Goal: Task Accomplishment & Management: Use online tool/utility

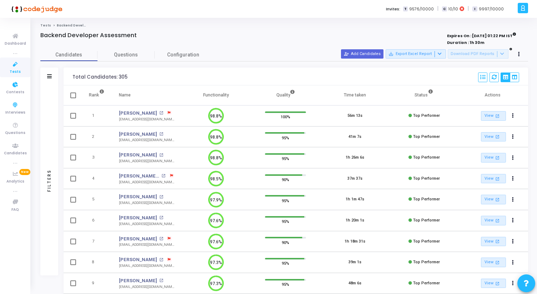
click at [14, 71] on span "Tests" at bounding box center [15, 72] width 11 height 6
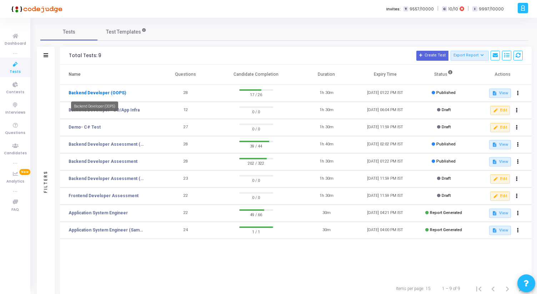
click at [94, 91] on link "Backend Developer (OOPS)" at bounding box center [96, 93] width 57 height 6
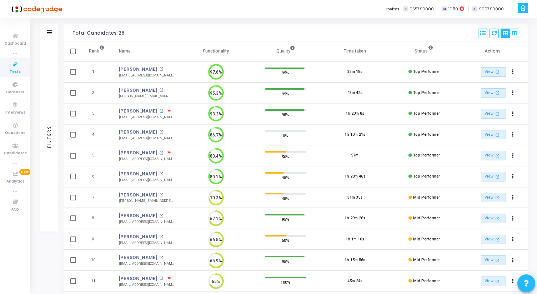
click at [159, 111] on mat-icon "open_in_new" at bounding box center [161, 111] width 4 height 4
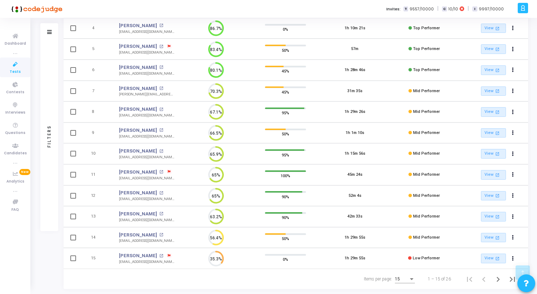
scroll to position [163, 0]
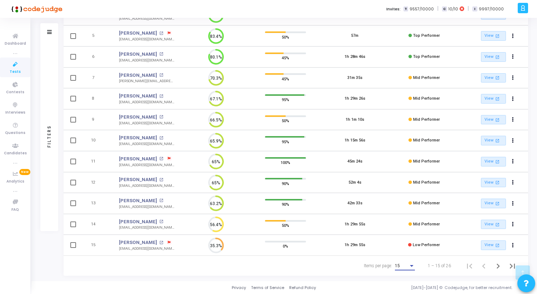
click at [412, 263] on div "Items per page:" at bounding box center [411, 266] width 6 height 6
click at [395, 263] on span "50" at bounding box center [405, 261] width 20 height 13
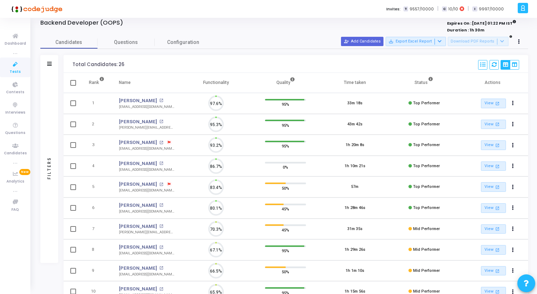
scroll to position [3, 3]
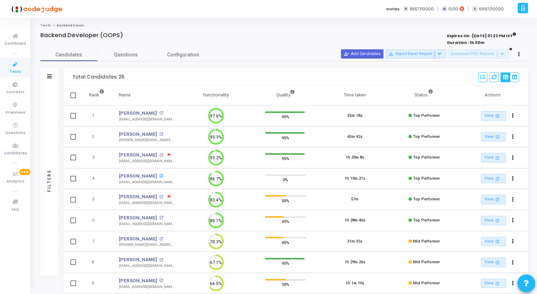
click at [159, 175] on mat-icon "open_in_new" at bounding box center [161, 176] width 4 height 4
click at [159, 196] on mat-icon "open_in_new" at bounding box center [161, 197] width 4 height 4
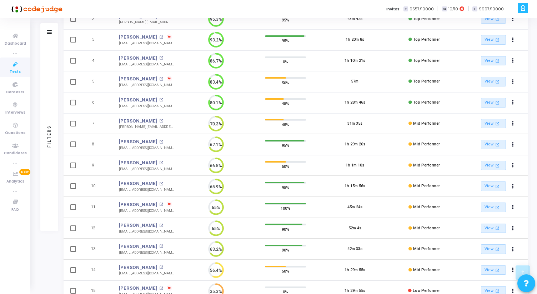
scroll to position [124, 0]
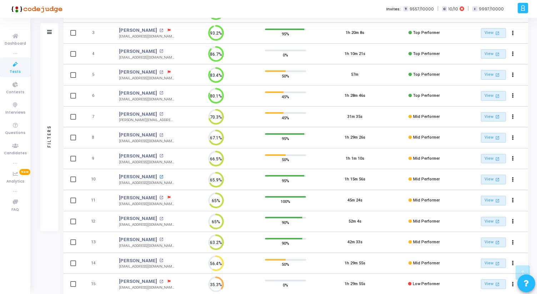
click at [159, 176] on mat-icon "open_in_new" at bounding box center [161, 177] width 4 height 4
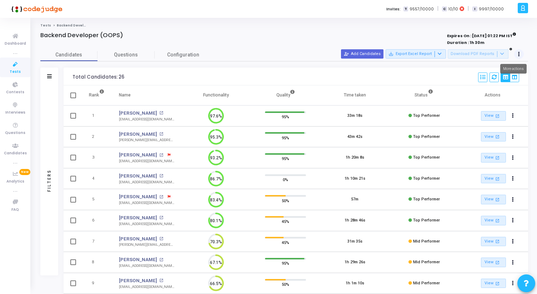
click at [520, 56] on button at bounding box center [519, 54] width 10 height 10
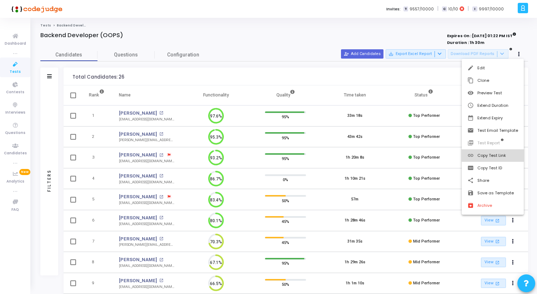
click at [489, 154] on button "link Copy Test Link" at bounding box center [492, 155] width 62 height 12
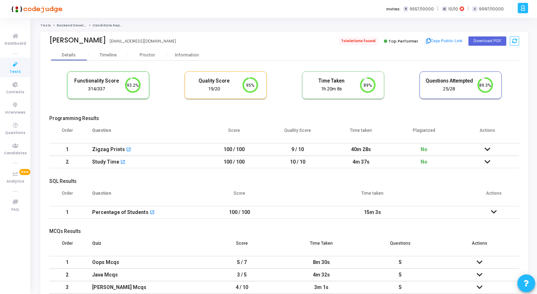
click at [371, 43] on span "1 violations found" at bounding box center [358, 41] width 39 height 8
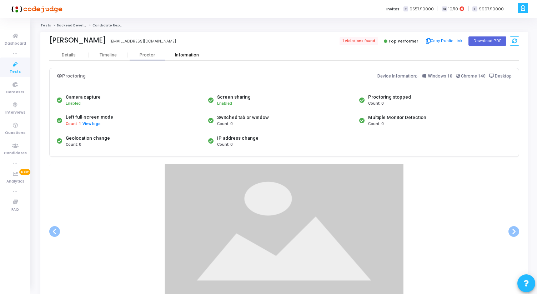
click at [182, 54] on div "Information" at bounding box center [186, 54] width 39 height 5
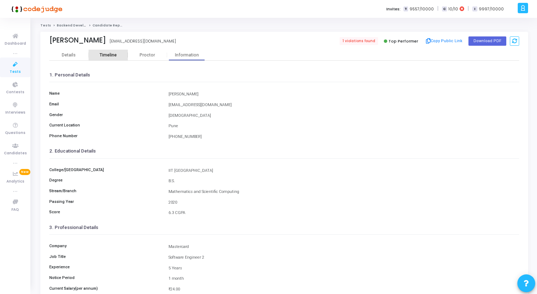
click at [106, 55] on div "Timeline" at bounding box center [108, 54] width 17 height 5
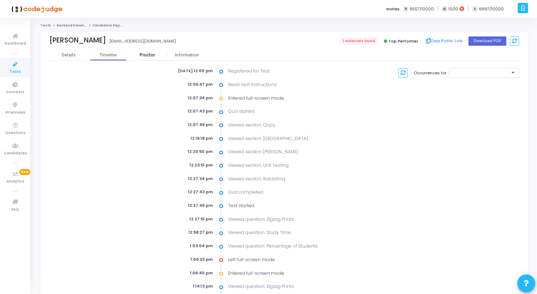
click at [159, 54] on div "Proctor" at bounding box center [147, 54] width 39 height 5
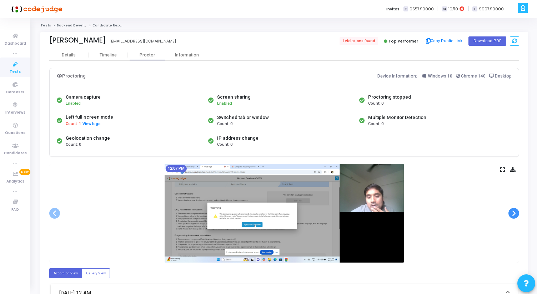
click at [515, 217] on span at bounding box center [513, 213] width 11 height 11
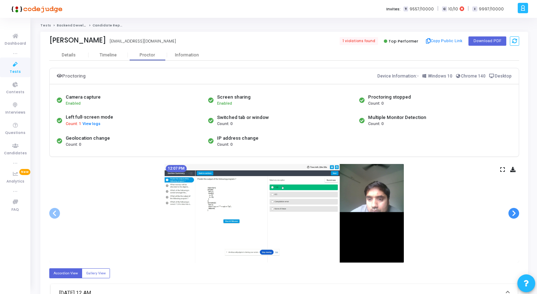
click at [515, 217] on span at bounding box center [513, 213] width 11 height 11
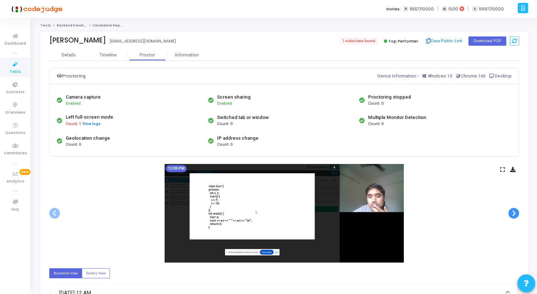
click at [515, 217] on span at bounding box center [513, 213] width 11 height 11
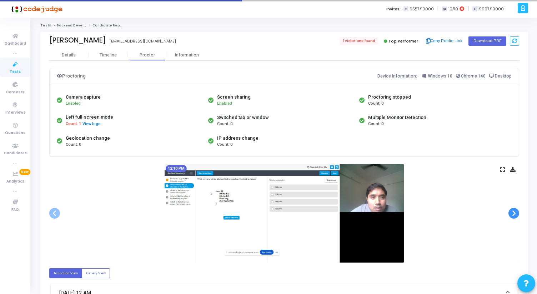
click at [515, 217] on span at bounding box center [513, 213] width 11 height 11
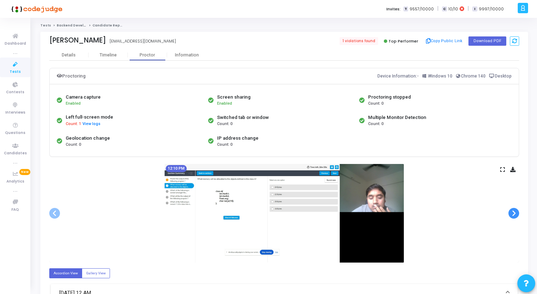
click at [515, 217] on span at bounding box center [513, 213] width 11 height 11
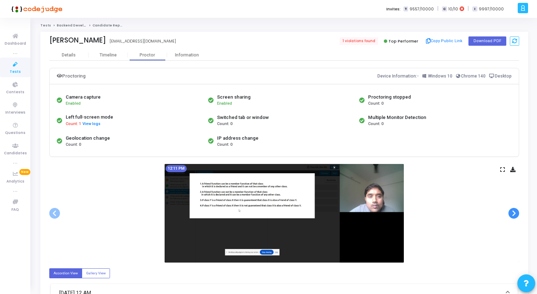
click at [515, 214] on span at bounding box center [513, 213] width 11 height 11
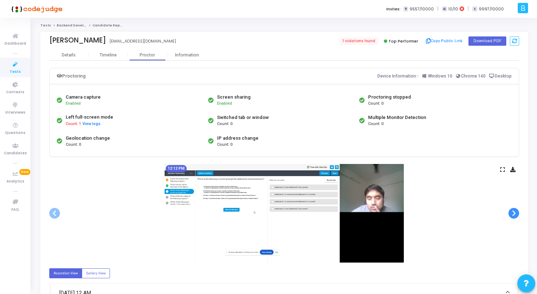
click at [515, 214] on span at bounding box center [513, 213] width 11 height 11
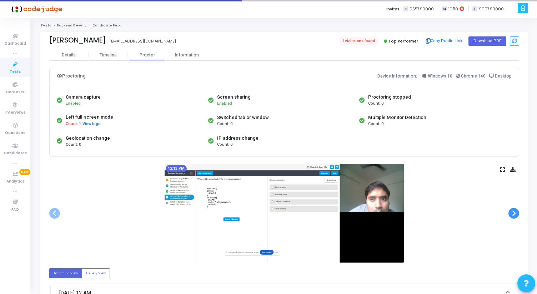
click at [515, 214] on span at bounding box center [513, 213] width 11 height 11
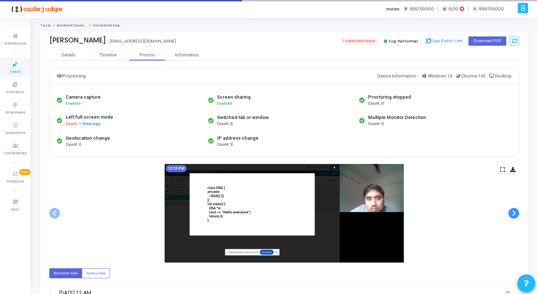
click at [515, 214] on span at bounding box center [513, 213] width 11 height 11
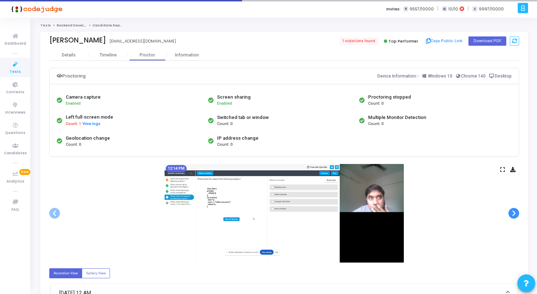
click at [515, 214] on span at bounding box center [513, 213] width 11 height 11
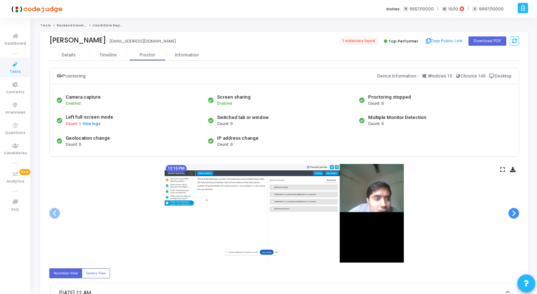
click at [515, 214] on span at bounding box center [513, 213] width 11 height 11
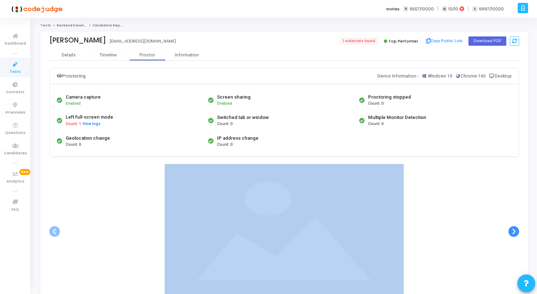
click at [515, 214] on div at bounding box center [283, 231] width 469 height 134
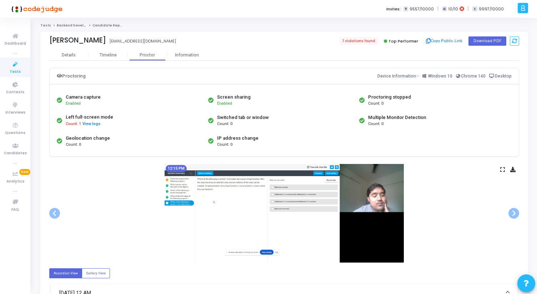
click at [501, 171] on icon at bounding box center [502, 169] width 5 height 4
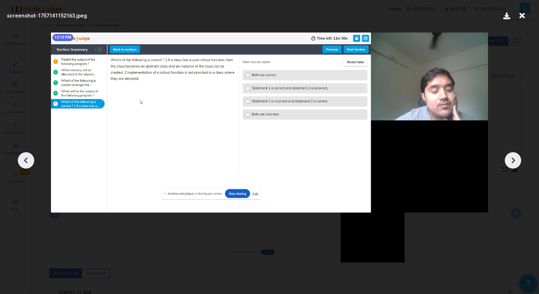
click at [516, 159] on icon at bounding box center [513, 160] width 11 height 11
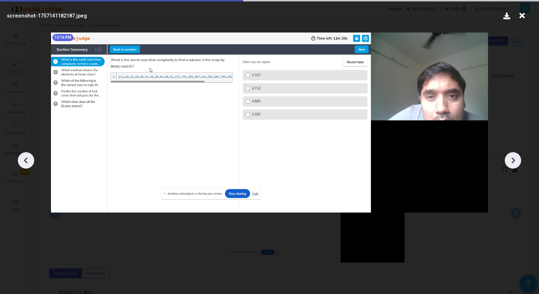
click at [516, 159] on icon at bounding box center [513, 160] width 11 height 11
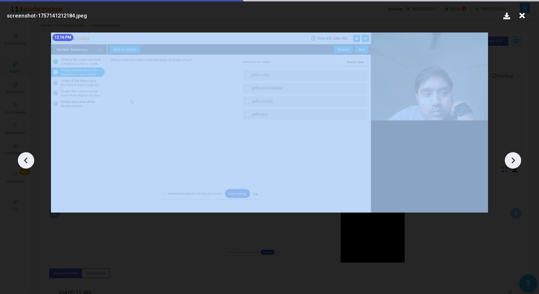
click at [516, 159] on icon at bounding box center [513, 160] width 11 height 11
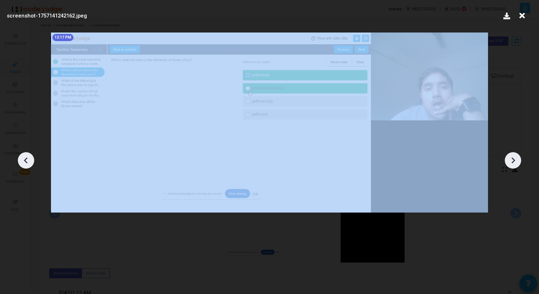
click at [516, 159] on icon at bounding box center [513, 160] width 11 height 11
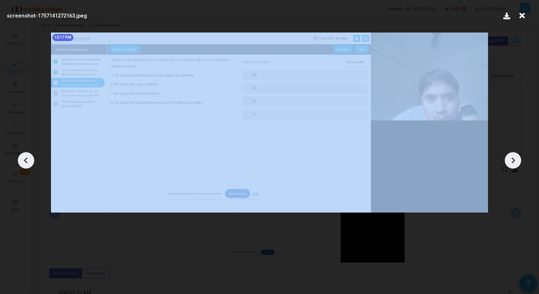
click at [516, 159] on icon at bounding box center [513, 160] width 11 height 11
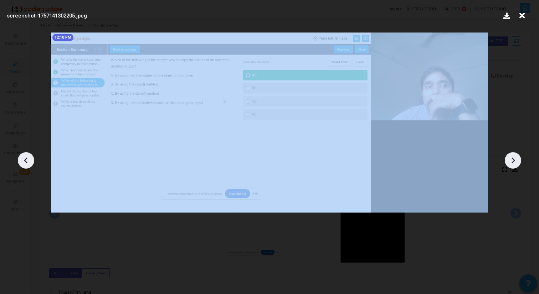
click at [516, 159] on icon at bounding box center [513, 160] width 11 height 11
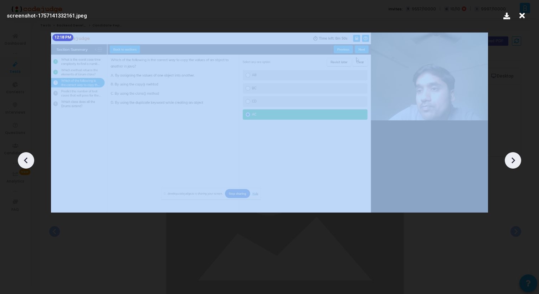
click at [516, 159] on icon at bounding box center [513, 160] width 11 height 11
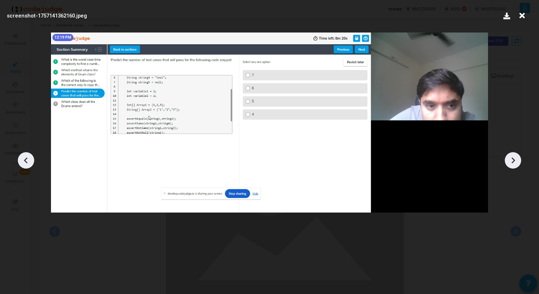
click at [516, 159] on icon at bounding box center [513, 160] width 11 height 11
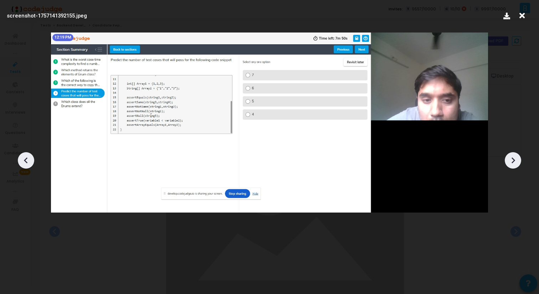
click at [517, 159] on icon at bounding box center [513, 160] width 11 height 11
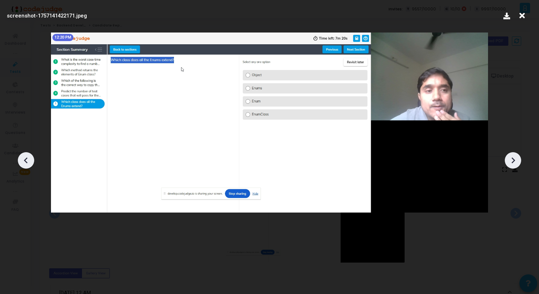
click at [517, 159] on icon at bounding box center [513, 160] width 11 height 11
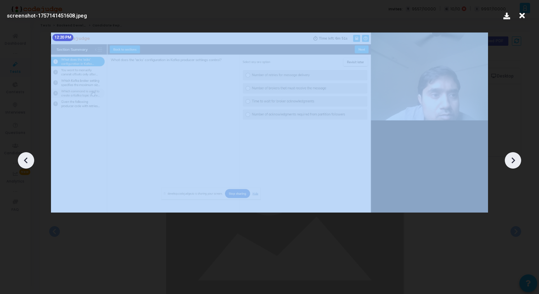
click at [517, 159] on icon at bounding box center [513, 160] width 11 height 11
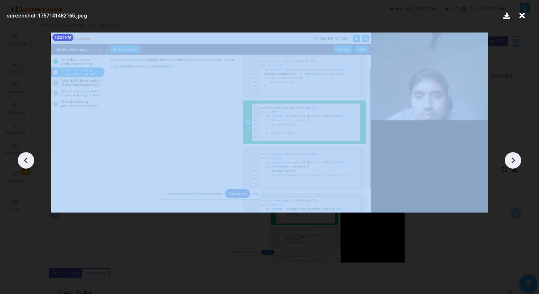
click at [517, 159] on icon at bounding box center [513, 160] width 11 height 11
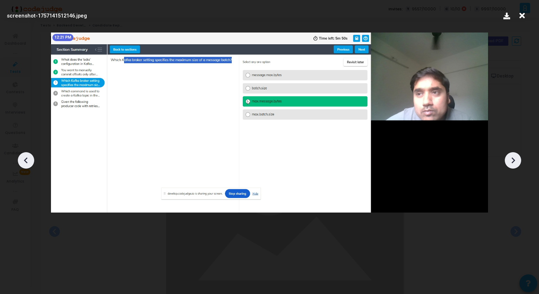
click at [524, 13] on icon at bounding box center [522, 16] width 11 height 14
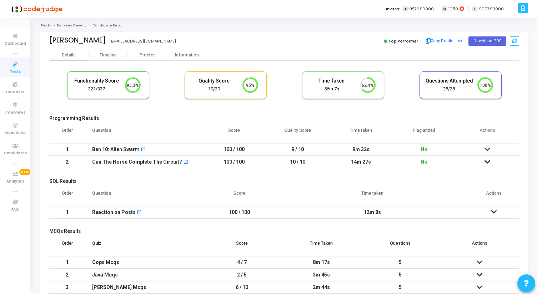
scroll to position [15, 18]
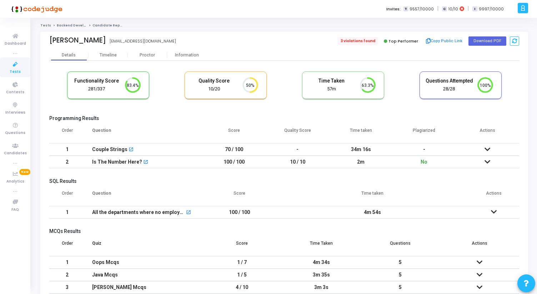
click at [348, 42] on span "3 violations found" at bounding box center [357, 41] width 40 height 8
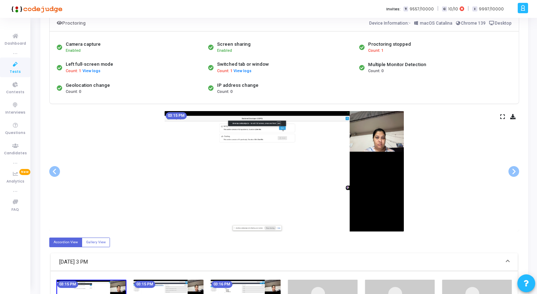
scroll to position [52, 0]
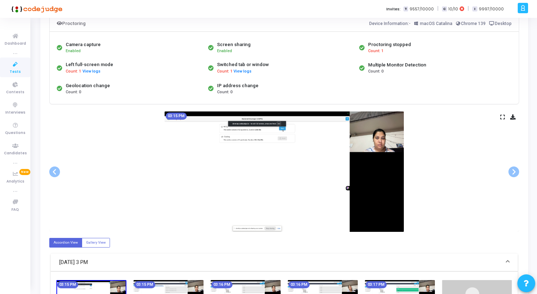
click at [503, 115] on icon at bounding box center [502, 117] width 5 height 4
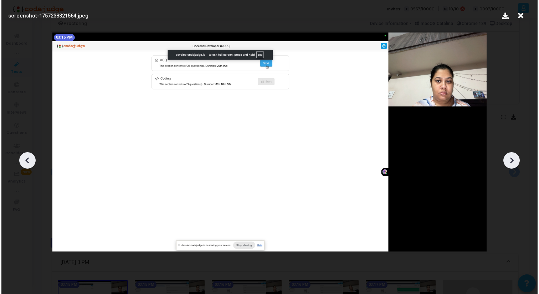
scroll to position [0, 0]
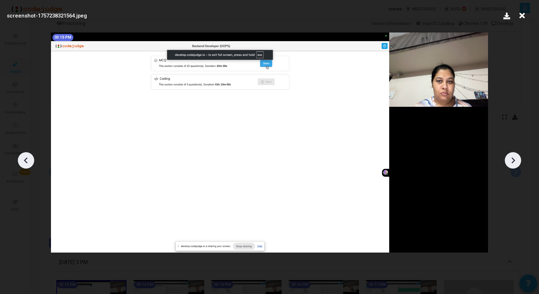
click at [516, 159] on icon at bounding box center [513, 160] width 11 height 11
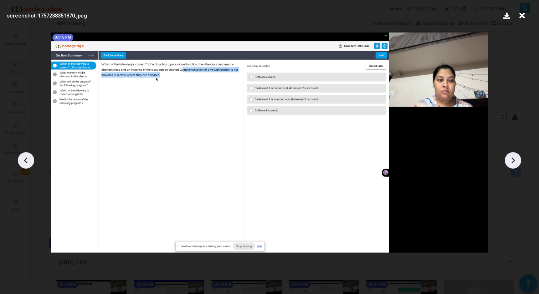
click at [516, 158] on icon at bounding box center [513, 160] width 11 height 11
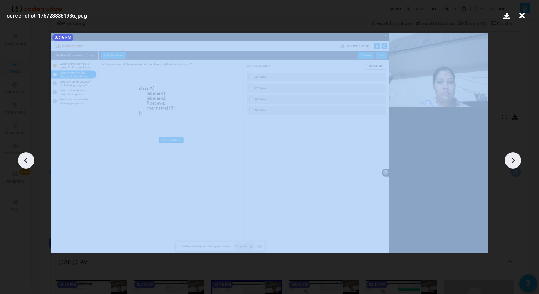
click at [516, 158] on icon at bounding box center [513, 160] width 11 height 11
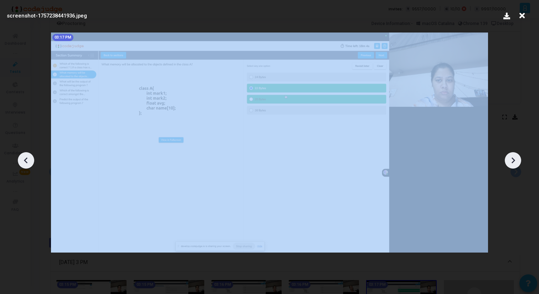
click at [516, 158] on icon at bounding box center [513, 160] width 11 height 11
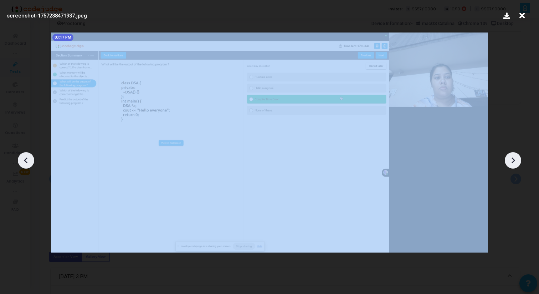
click at [516, 158] on icon at bounding box center [513, 160] width 11 height 11
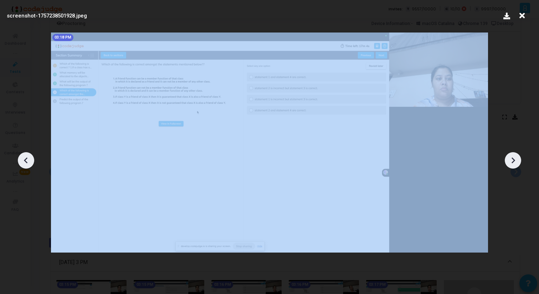
click at [516, 159] on icon at bounding box center [513, 160] width 11 height 11
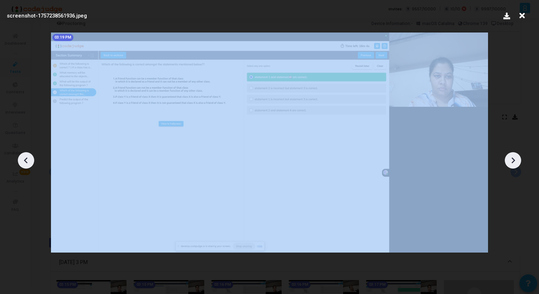
click at [516, 159] on icon at bounding box center [513, 160] width 11 height 11
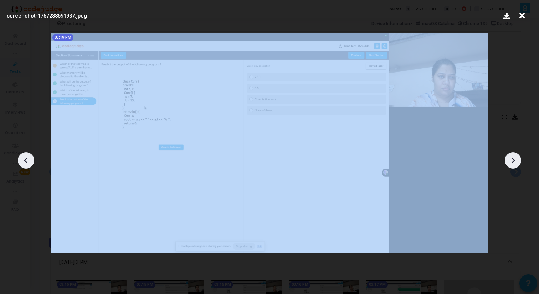
click at [516, 159] on icon at bounding box center [513, 160] width 11 height 11
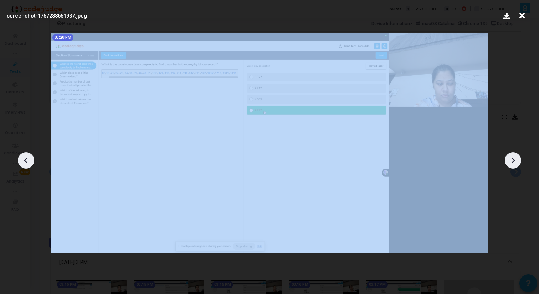
click at [516, 159] on icon at bounding box center [513, 160] width 11 height 11
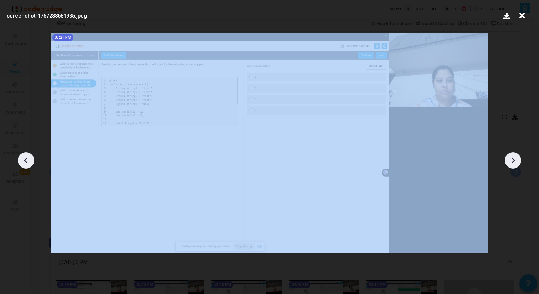
click at [516, 159] on icon at bounding box center [513, 160] width 11 height 11
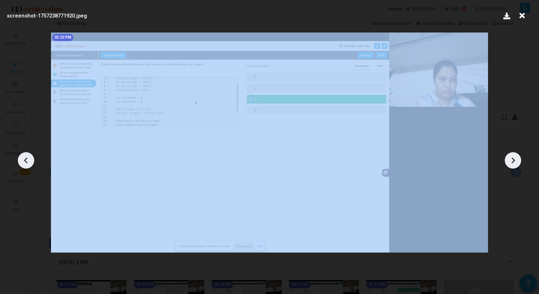
click at [516, 159] on icon at bounding box center [513, 160] width 11 height 11
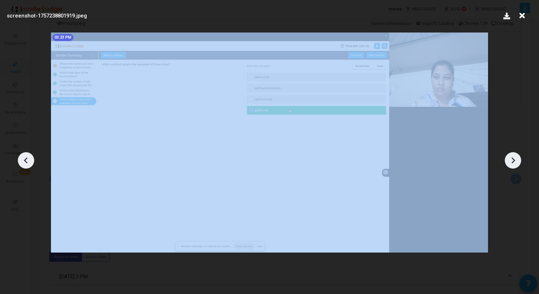
click at [516, 159] on icon at bounding box center [513, 160] width 11 height 11
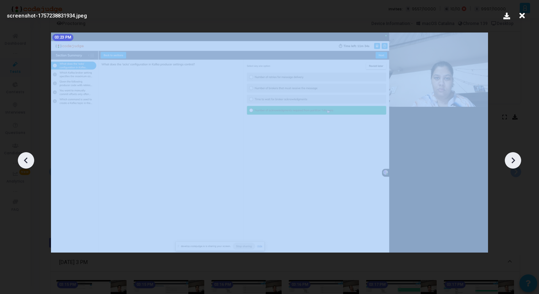
click at [516, 159] on icon at bounding box center [513, 160] width 11 height 11
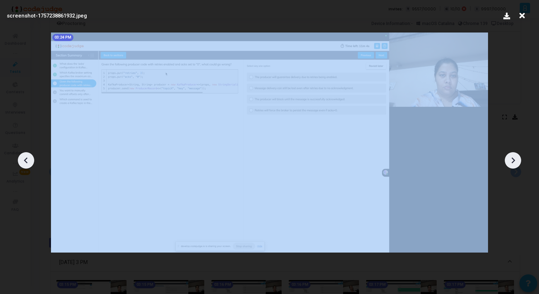
click at [516, 159] on icon at bounding box center [513, 160] width 11 height 11
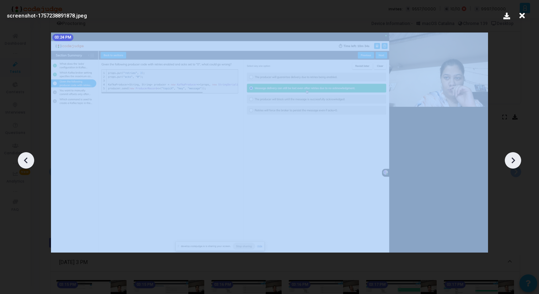
click at [516, 159] on icon at bounding box center [513, 160] width 11 height 11
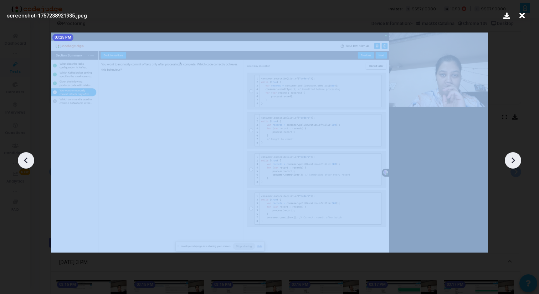
click at [516, 159] on icon at bounding box center [513, 160] width 11 height 11
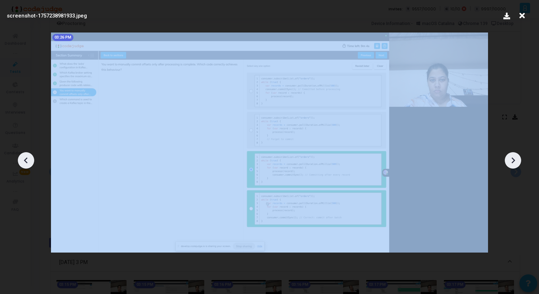
click at [516, 159] on icon at bounding box center [513, 160] width 11 height 11
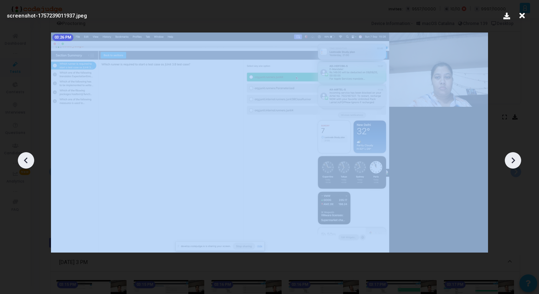
click at [516, 159] on icon at bounding box center [513, 160] width 11 height 11
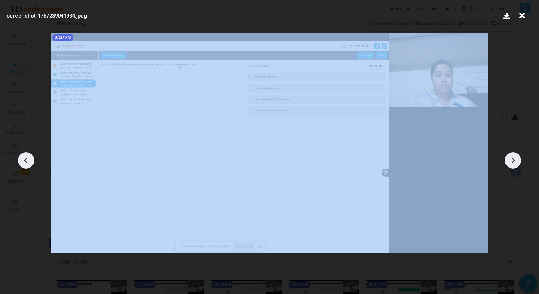
click at [516, 159] on icon at bounding box center [513, 160] width 11 height 11
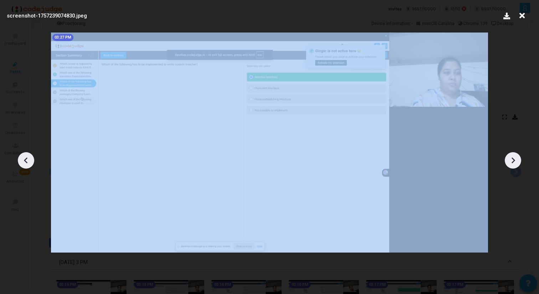
click at [516, 159] on icon at bounding box center [513, 160] width 11 height 11
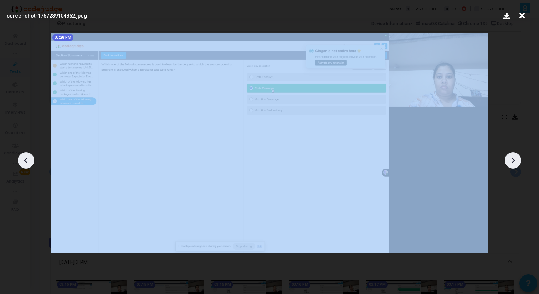
click at [516, 159] on icon at bounding box center [513, 160] width 11 height 11
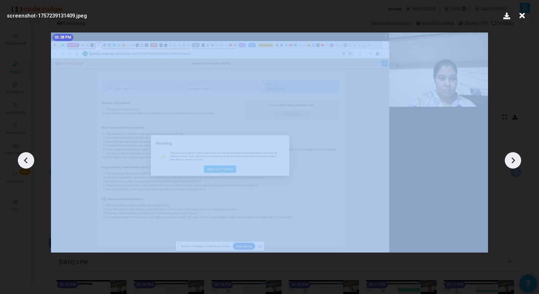
click at [516, 159] on icon at bounding box center [513, 160] width 11 height 11
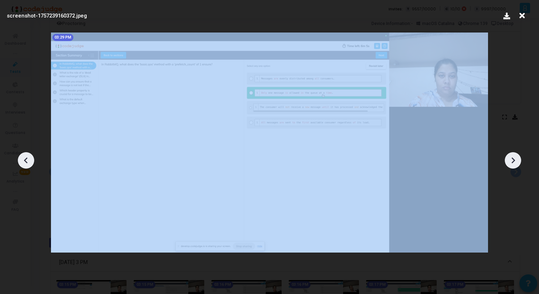
click at [516, 159] on icon at bounding box center [513, 160] width 11 height 11
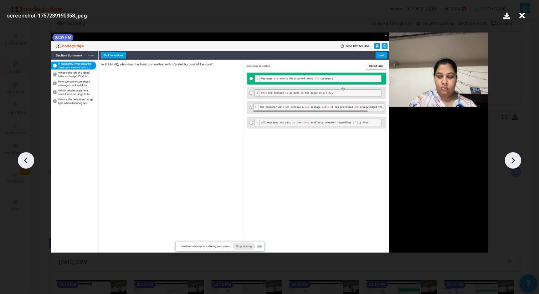
click at [516, 159] on icon at bounding box center [513, 160] width 11 height 11
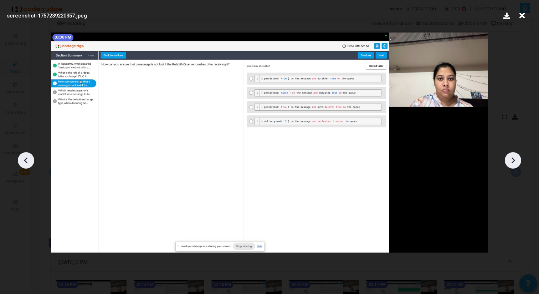
click at [516, 159] on icon at bounding box center [513, 160] width 11 height 11
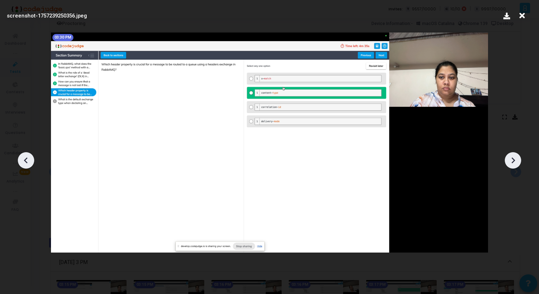
click at [516, 159] on icon at bounding box center [513, 160] width 11 height 11
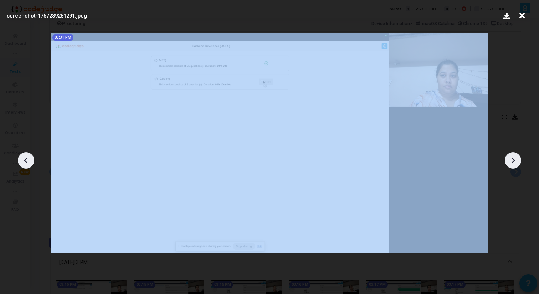
click at [516, 159] on icon at bounding box center [513, 160] width 11 height 11
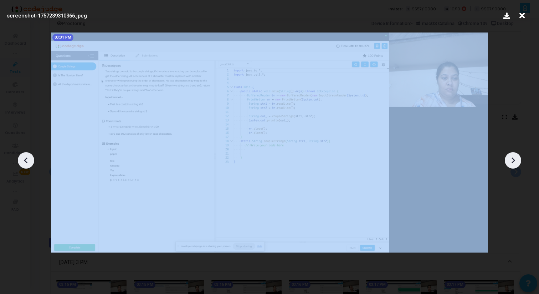
click at [516, 159] on icon at bounding box center [513, 160] width 11 height 11
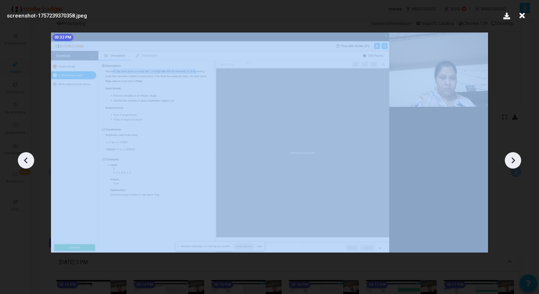
click at [516, 159] on icon at bounding box center [513, 160] width 11 height 11
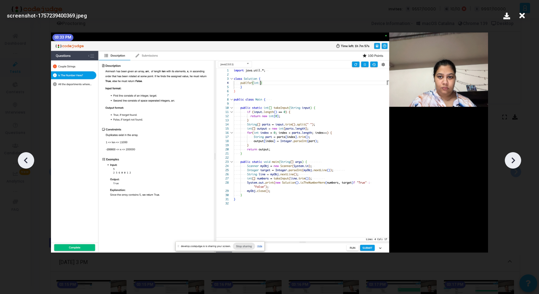
click at [521, 17] on icon at bounding box center [522, 16] width 11 height 14
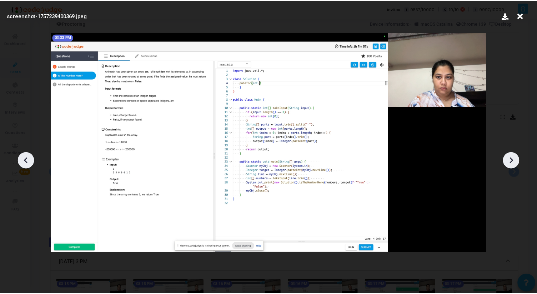
scroll to position [52, 0]
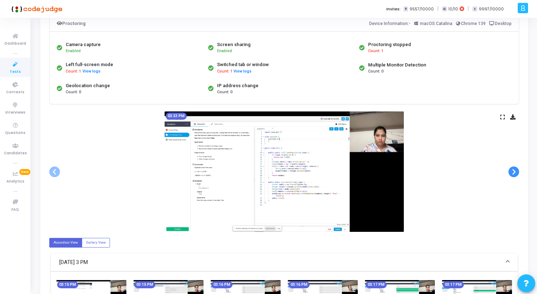
click at [512, 172] on span at bounding box center [513, 171] width 11 height 11
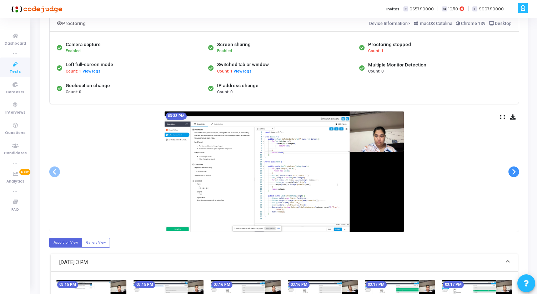
click at [512, 172] on span at bounding box center [513, 171] width 11 height 11
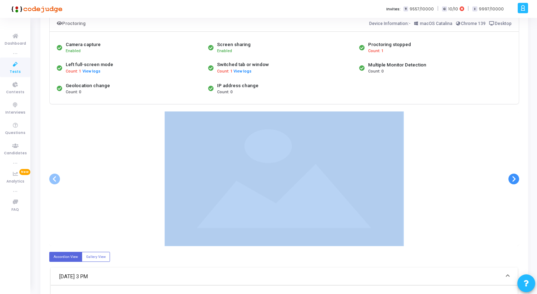
click at [512, 172] on div at bounding box center [283, 178] width 469 height 134
click at [473, 155] on div at bounding box center [283, 178] width 469 height 134
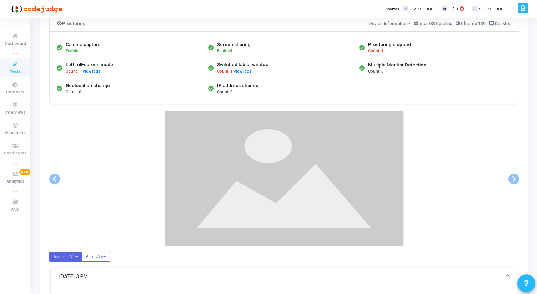
scroll to position [0, 0]
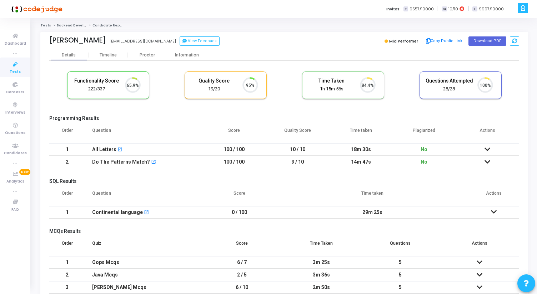
scroll to position [15, 18]
click at [143, 53] on div "Proctor" at bounding box center [147, 54] width 39 height 5
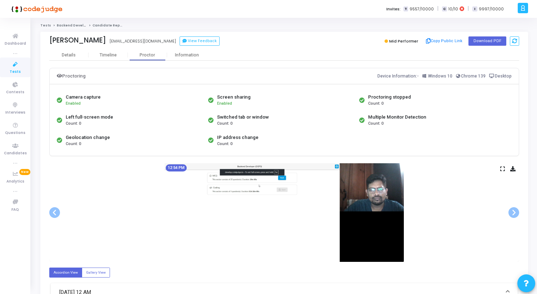
click at [503, 168] on icon at bounding box center [502, 169] width 5 height 4
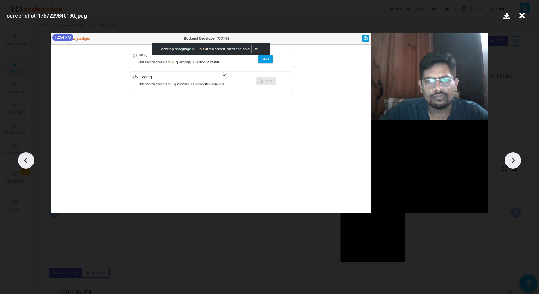
click at [517, 164] on icon at bounding box center [513, 160] width 11 height 11
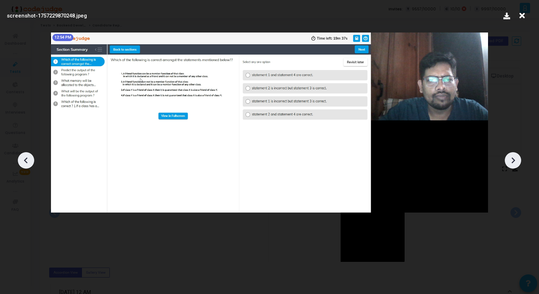
click at [517, 162] on icon at bounding box center [513, 160] width 11 height 11
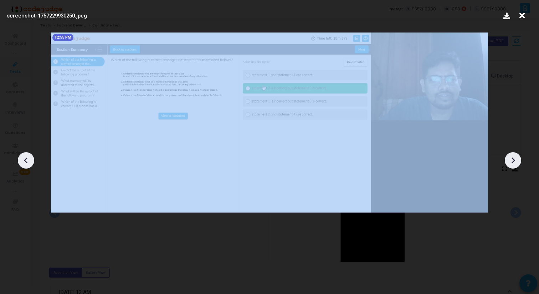
click at [517, 162] on icon at bounding box center [513, 160] width 11 height 11
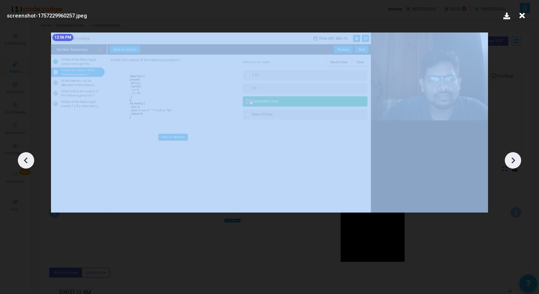
click at [517, 162] on icon at bounding box center [513, 160] width 11 height 11
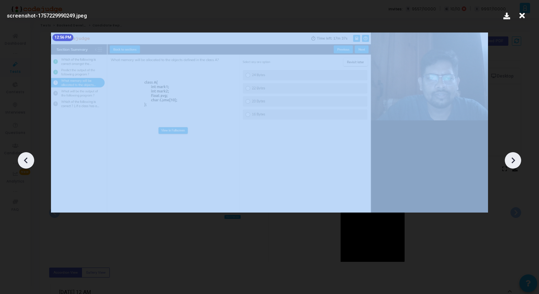
click at [517, 162] on icon at bounding box center [513, 160] width 11 height 11
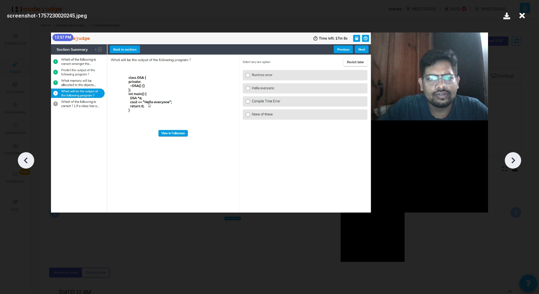
click at [517, 162] on icon at bounding box center [513, 160] width 11 height 11
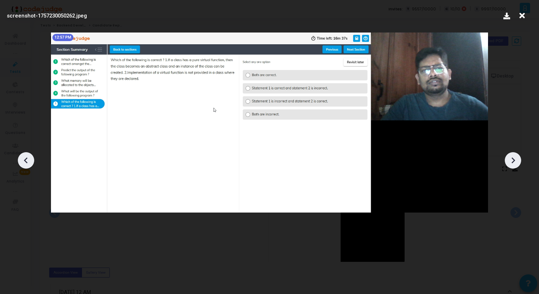
click at [517, 162] on icon at bounding box center [513, 160] width 11 height 11
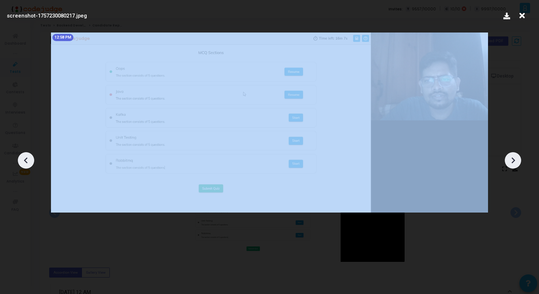
click at [517, 162] on icon at bounding box center [513, 160] width 11 height 11
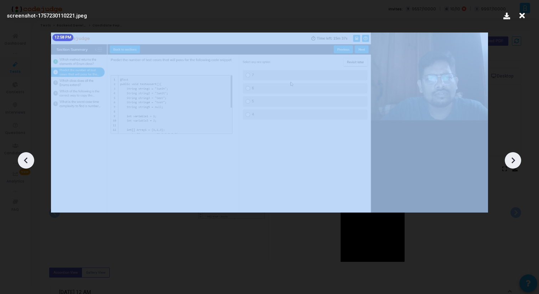
click at [517, 162] on icon at bounding box center [513, 160] width 11 height 11
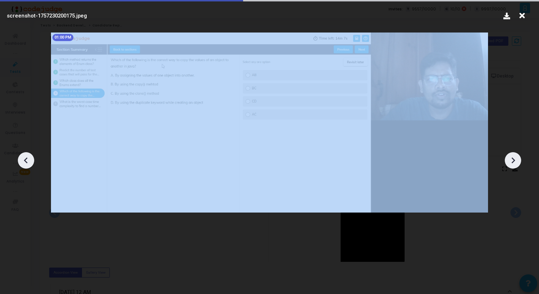
click at [517, 162] on icon at bounding box center [513, 160] width 11 height 11
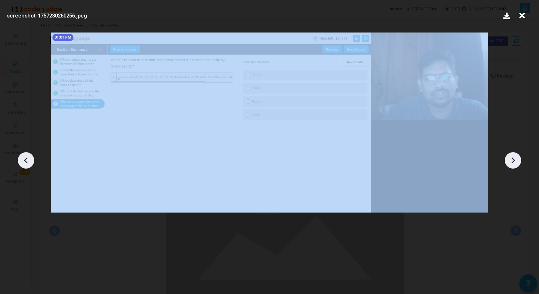
click at [517, 162] on icon at bounding box center [513, 160] width 11 height 11
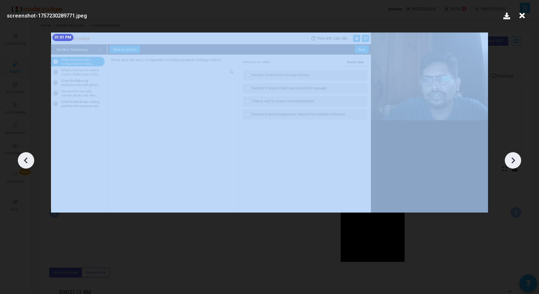
click at [517, 162] on icon at bounding box center [513, 160] width 11 height 11
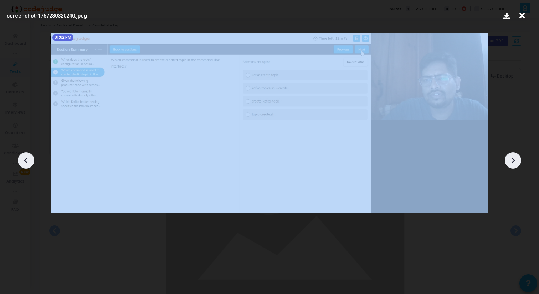
click at [517, 162] on icon at bounding box center [513, 160] width 11 height 11
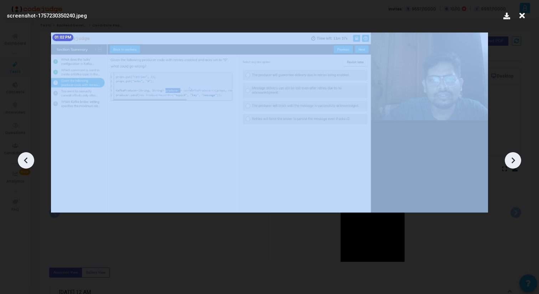
click at [517, 162] on icon at bounding box center [513, 160] width 11 height 11
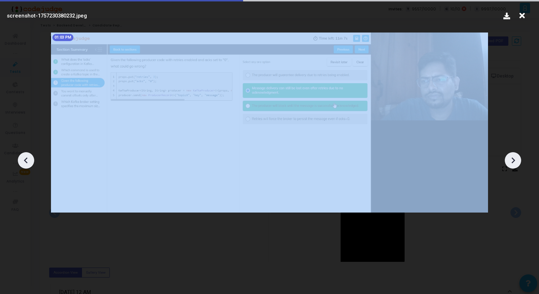
click at [517, 162] on icon at bounding box center [513, 160] width 11 height 11
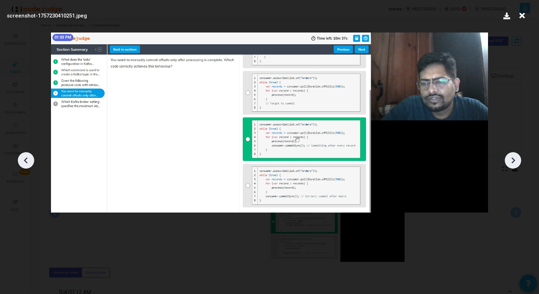
click at [518, 162] on icon at bounding box center [513, 160] width 11 height 11
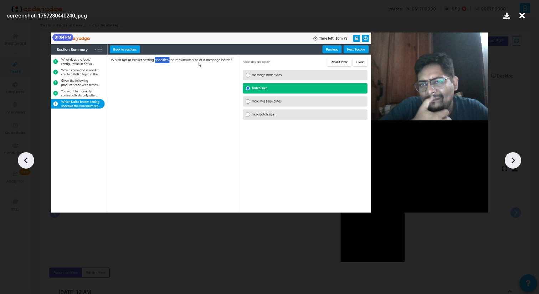
click at [518, 162] on icon at bounding box center [513, 160] width 11 height 11
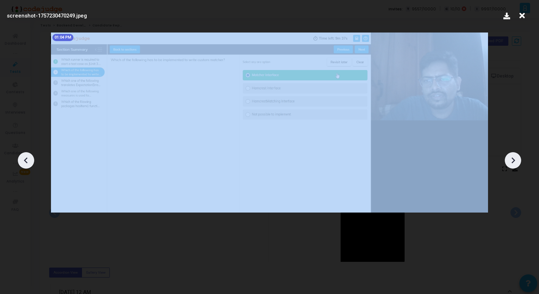
click at [518, 162] on icon at bounding box center [513, 160] width 11 height 11
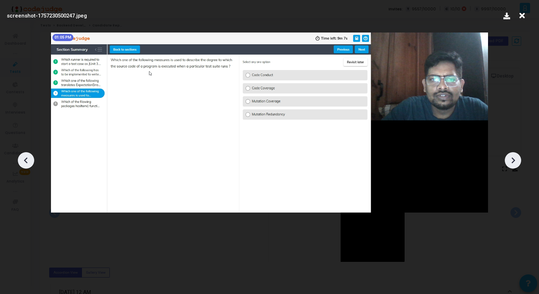
click at [518, 132] on div at bounding box center [269, 157] width 539 height 272
click at [511, 105] on div at bounding box center [269, 157] width 539 height 272
click at [523, 16] on icon at bounding box center [522, 16] width 11 height 14
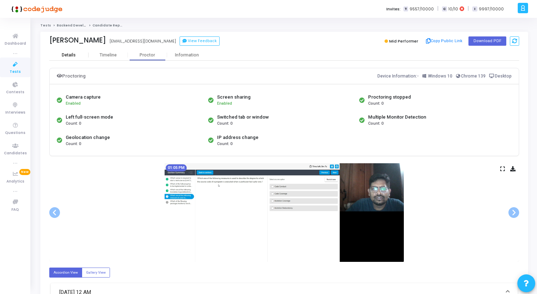
click at [70, 57] on div "Details" at bounding box center [69, 54] width 14 height 5
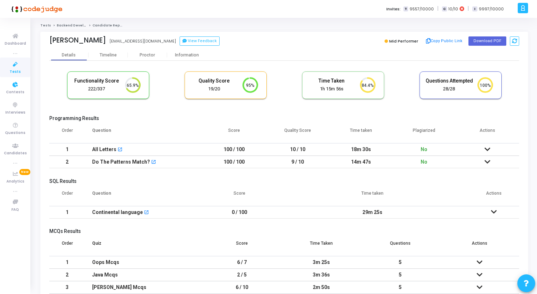
click at [9, 71] on link "Tests" at bounding box center [15, 67] width 30 height 20
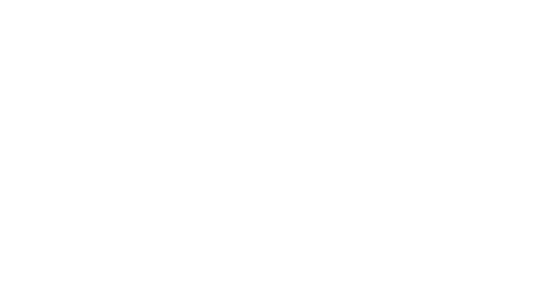
scroll to position [15, 18]
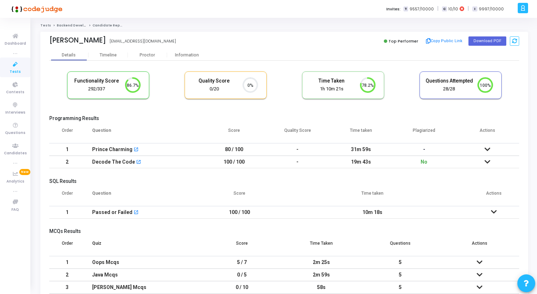
drag, startPoint x: 392, startPoint y: 41, endPoint x: 420, endPoint y: 41, distance: 27.8
click at [419, 41] on div "Top Performer" at bounding box center [400, 41] width 38 height 10
drag, startPoint x: 420, startPoint y: 41, endPoint x: 391, endPoint y: 41, distance: 29.3
click at [391, 41] on div "Top Performer" at bounding box center [400, 41] width 38 height 10
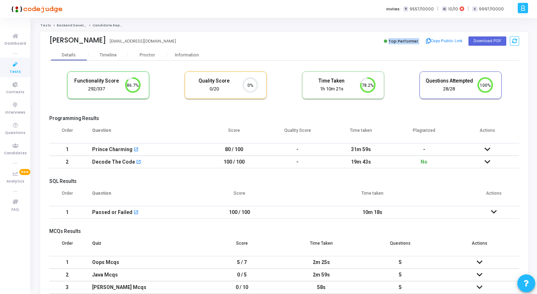
click at [391, 41] on span "Top Performer" at bounding box center [403, 41] width 30 height 6
